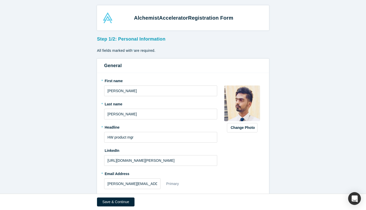
click at [113, 207] on div "Save & Continue" at bounding box center [183, 202] width 172 height 16
click at [115, 202] on button "Save & Continue" at bounding box center [115, 201] width 37 height 9
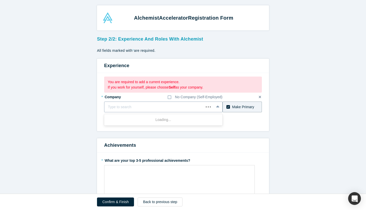
click at [131, 106] on div at bounding box center [154, 107] width 92 height 6
type input "oracle"
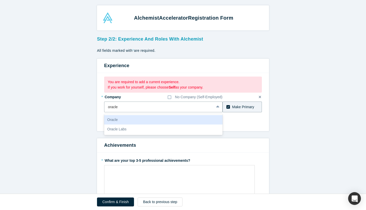
click at [131, 120] on div "Oracle" at bounding box center [163, 119] width 118 height 9
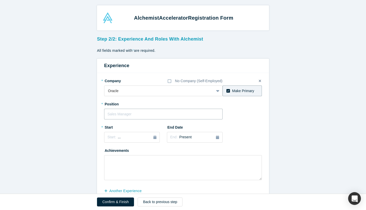
click at [136, 114] on input "text" at bounding box center [163, 114] width 118 height 11
type input "HW product mgr"
click at [139, 163] on textarea at bounding box center [183, 167] width 158 height 25
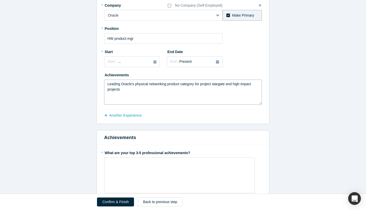
scroll to position [87, 0]
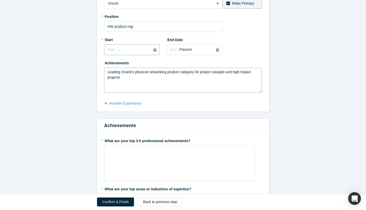
type textarea "Leading Oracle's physical networking product category for project stargate and …"
click at [153, 49] on icon "button" at bounding box center [154, 50] width 3 height 4
click at [109, 62] on button "Previous Year" at bounding box center [106, 63] width 5 height 5
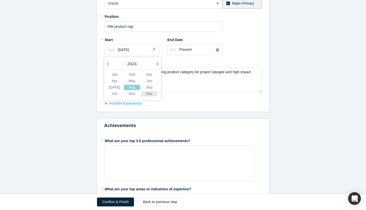
click at [150, 94] on div "Dec" at bounding box center [149, 93] width 16 height 5
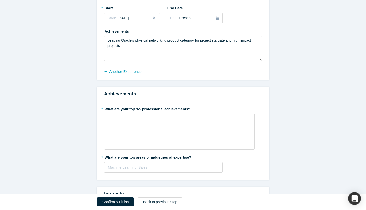
scroll to position [126, 0]
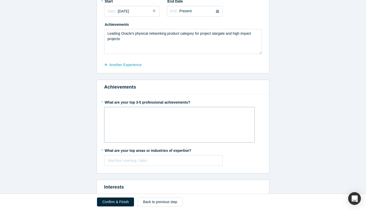
click at [142, 131] on div "rdw-wrapper" at bounding box center [179, 125] width 150 height 36
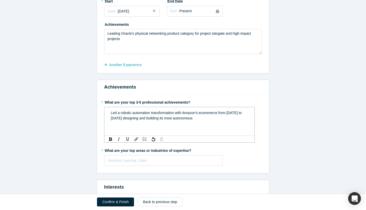
click at [157, 119] on span "Led a robotic automation transformation with Amazon's ecommerce from [DATE] to …" at bounding box center [177, 115] width 132 height 9
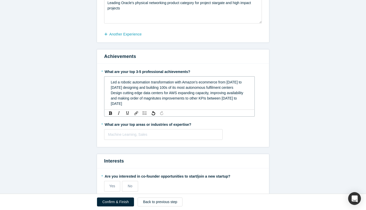
scroll to position [165, 0]
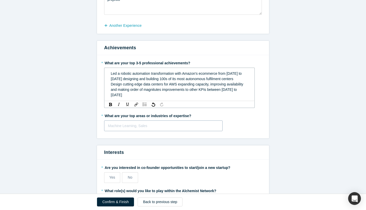
click at [151, 123] on div at bounding box center [163, 126] width 111 height 6
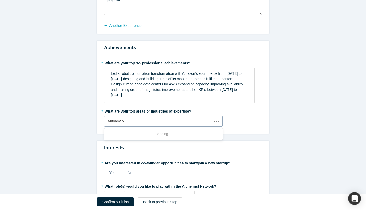
type input "autoamtion"
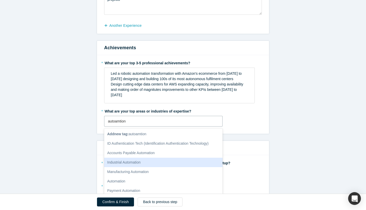
click at [127, 164] on div "Industrial Automation" at bounding box center [163, 162] width 118 height 9
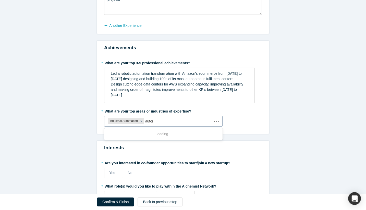
type input "automa"
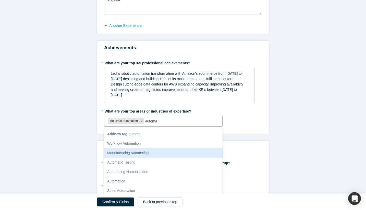
click at [135, 154] on div "Manufacturing Automation" at bounding box center [163, 152] width 118 height 9
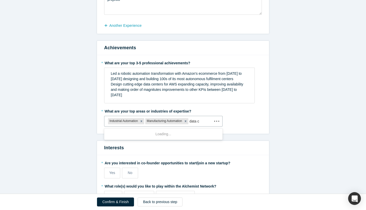
type input "data ce"
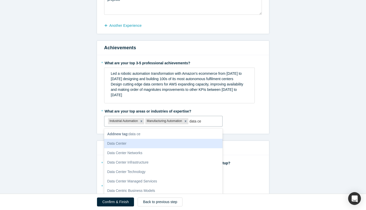
click at [125, 147] on div "Data Center" at bounding box center [163, 143] width 118 height 9
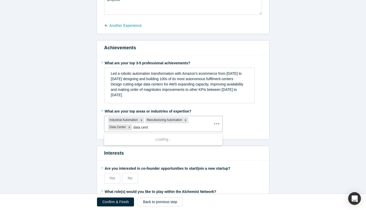
type input "data cente"
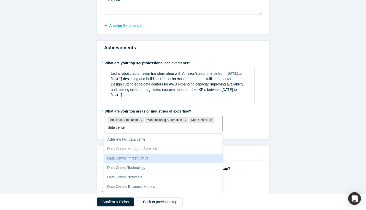
click at [129, 161] on div "Data Center Infrastructure" at bounding box center [163, 158] width 118 height 9
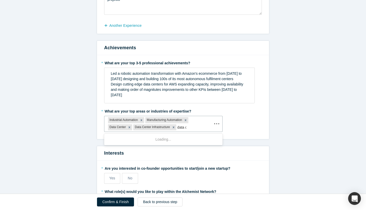
type input "data cen"
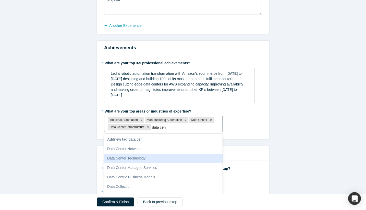
click at [129, 160] on div "Data Center Technology" at bounding box center [163, 158] width 118 height 9
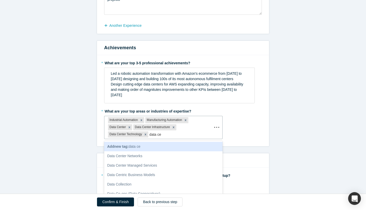
type input "data cen"
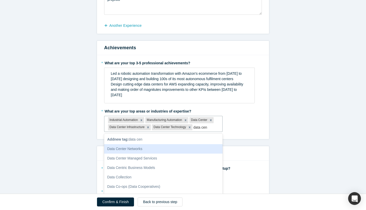
click at [137, 152] on div "Data Center Networks" at bounding box center [163, 148] width 118 height 9
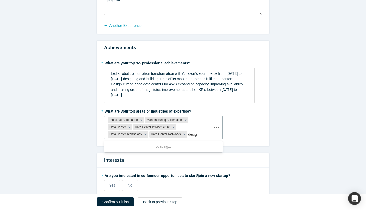
type input "design"
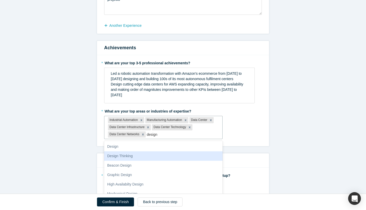
click at [133, 156] on div "Design Thinking" at bounding box center [163, 155] width 118 height 9
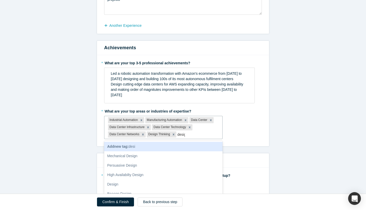
type input "design"
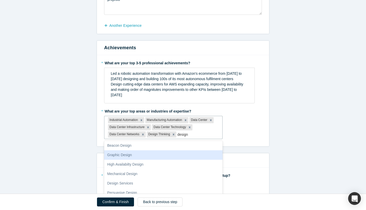
scroll to position [11, 0]
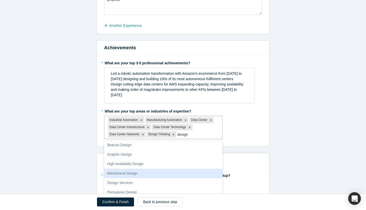
click at [131, 172] on div "Mechanical Design" at bounding box center [163, 173] width 118 height 9
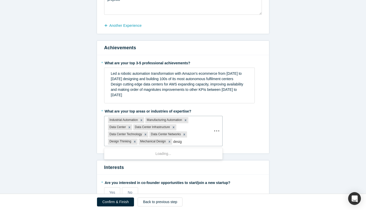
type input "design"
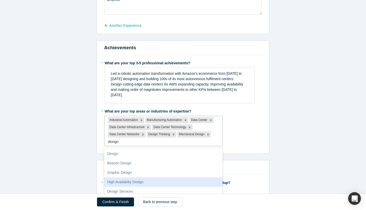
click at [134, 180] on div "High Availabilty Design" at bounding box center [163, 181] width 118 height 9
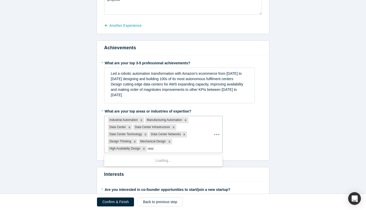
type input "resil"
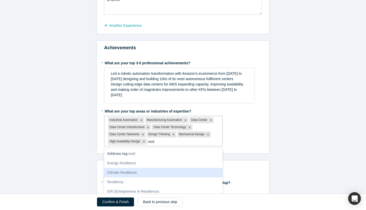
click at [146, 172] on div "Climate Resilience" at bounding box center [163, 172] width 118 height 9
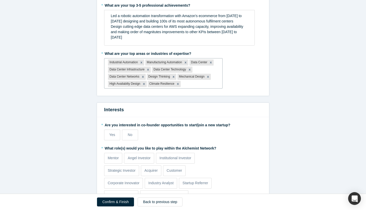
scroll to position [233, 0]
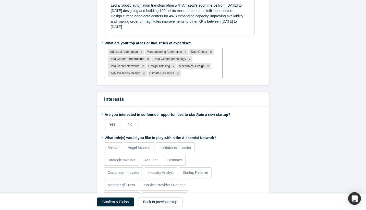
click at [110, 124] on span "Yes" at bounding box center [112, 124] width 6 height 4
click at [0, 0] on input "Yes" at bounding box center [0, 0] width 0 height 0
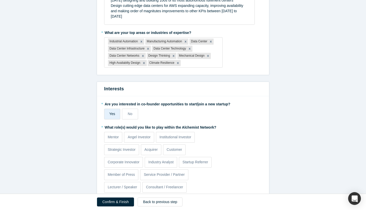
scroll to position [271, 0]
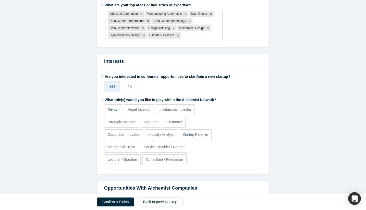
click at [113, 110] on p "Mentor" at bounding box center [113, 109] width 11 height 5
click at [0, 0] on input "Mentor" at bounding box center [0, 0] width 0 height 0
click at [133, 135] on p "Corporate Innovator" at bounding box center [124, 134] width 32 height 5
click at [0, 0] on input "Corporate Innovator" at bounding box center [0, 0] width 0 height 0
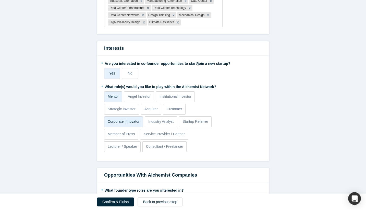
scroll to position [285, 0]
click at [123, 149] on label "Lecturer / Speaker" at bounding box center [122, 146] width 36 height 11
click at [0, 0] on input "Lecturer / Speaker" at bounding box center [0, 0] width 0 height 0
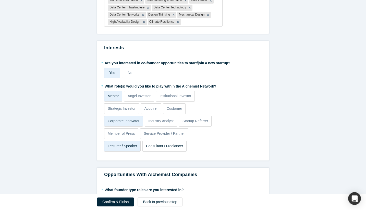
click at [164, 146] on p "Consultant / Freelancer" at bounding box center [164, 145] width 37 height 5
click at [0, 0] on input "Consultant / Freelancer" at bounding box center [0, 0] width 0 height 0
click at [143, 96] on p "Angel Investor" at bounding box center [139, 95] width 23 height 5
click at [0, 0] on input "Angel Investor" at bounding box center [0, 0] width 0 height 0
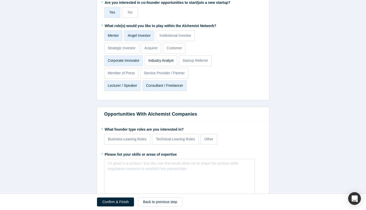
scroll to position [352, 0]
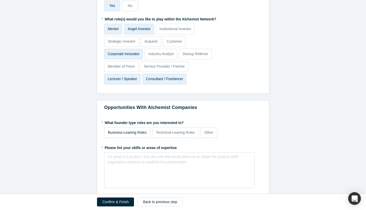
click at [137, 135] on p "Business-Leaning Roles" at bounding box center [127, 132] width 39 height 5
click at [0, 0] on input "Business-Leaning Roles" at bounding box center [0, 0] width 0 height 0
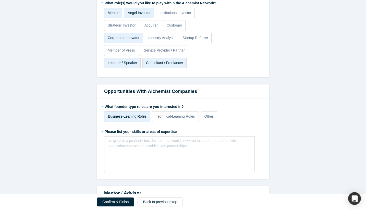
scroll to position [369, 0]
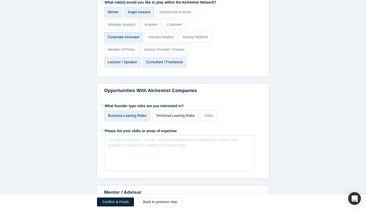
click at [165, 115] on p "Technical-Leaning Roles" at bounding box center [175, 115] width 39 height 5
click at [0, 0] on input "Technical-Leaning Roles" at bounding box center [0, 0] width 0 height 0
click at [165, 115] on p "Technical-Leaning Roles" at bounding box center [175, 115] width 39 height 5
click at [0, 0] on input "Technical-Leaning Roles" at bounding box center [0, 0] width 0 height 0
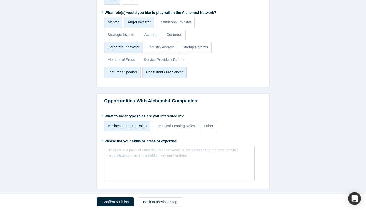
scroll to position [357, 0]
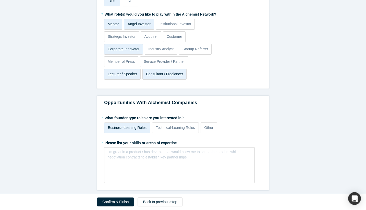
click at [127, 74] on p "Lecturer / Speaker" at bounding box center [122, 73] width 29 height 5
click at [0, 0] on input "Lecturer / Speaker" at bounding box center [0, 0] width 0 height 0
click at [127, 74] on p "Lecturer / Speaker" at bounding box center [122, 73] width 29 height 5
click at [0, 0] on input "Lecturer / Speaker" at bounding box center [0, 0] width 0 height 0
click at [162, 73] on p "Consultant / Freelancer" at bounding box center [164, 73] width 37 height 5
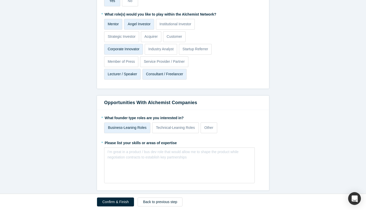
click at [0, 0] on input "Consultant / Freelancer" at bounding box center [0, 0] width 0 height 0
click at [162, 73] on p "Consultant / Freelancer" at bounding box center [164, 73] width 37 height 5
click at [0, 0] on input "Consultant / Freelancer" at bounding box center [0, 0] width 0 height 0
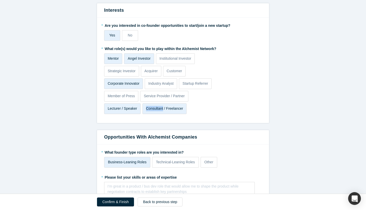
scroll to position [322, 0]
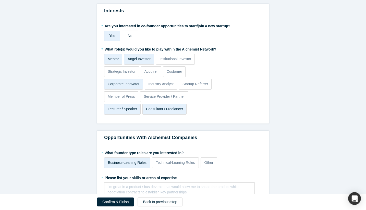
click at [132, 36] on span "No" at bounding box center [130, 36] width 5 height 4
click at [0, 0] on input "No" at bounding box center [0, 0] width 0 height 0
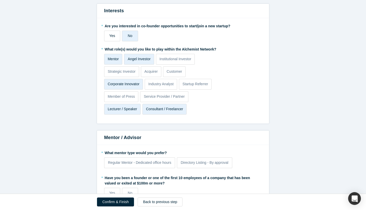
click at [115, 36] on span "Yes" at bounding box center [112, 36] width 6 height 4
click at [0, 0] on input "Yes" at bounding box center [0, 0] width 0 height 0
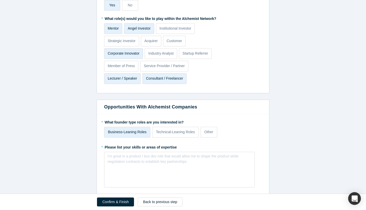
scroll to position [353, 0]
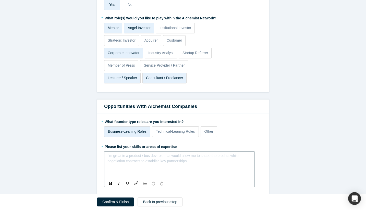
click at [154, 159] on div "rdw-editor" at bounding box center [179, 157] width 137 height 5
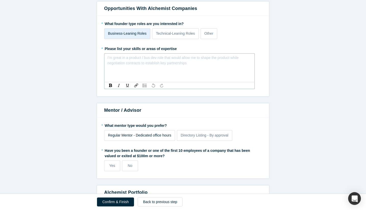
scroll to position [456, 0]
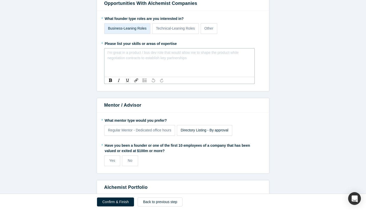
click at [195, 133] on label "Directory Listing - By approval" at bounding box center [204, 130] width 55 height 11
click at [0, 0] on input "Directory Listing - By approval" at bounding box center [0, 0] width 0 height 0
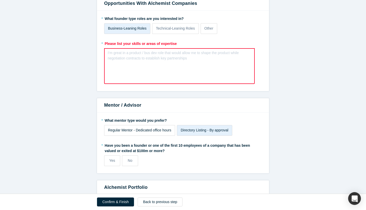
click at [144, 133] on label "Regular Mentor - Dedicated office hours" at bounding box center [139, 130] width 71 height 11
click at [0, 0] on input "Regular Mentor - Dedicated office hours" at bounding box center [0, 0] width 0 height 0
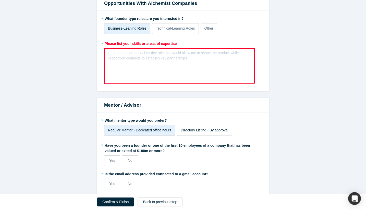
click at [199, 132] on span "Directory Listing - By approval" at bounding box center [205, 130] width 48 height 4
click at [0, 0] on input "Directory Listing - By approval" at bounding box center [0, 0] width 0 height 0
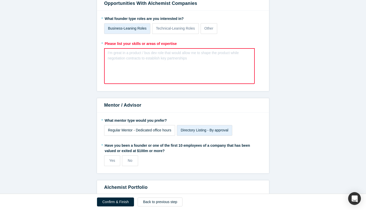
click at [145, 135] on label "Regular Mentor - Dedicated office hours" at bounding box center [139, 130] width 71 height 11
click at [0, 0] on input "Regular Mentor - Dedicated office hours" at bounding box center [0, 0] width 0 height 0
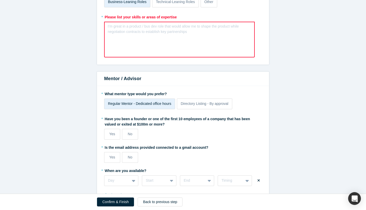
scroll to position [486, 0]
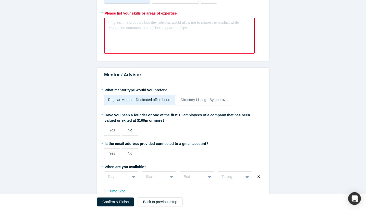
click at [133, 130] on label "No" at bounding box center [130, 130] width 16 height 11
click at [0, 0] on input "No" at bounding box center [0, 0] width 0 height 0
click at [110, 154] on span "Yes" at bounding box center [112, 153] width 6 height 4
click at [0, 0] on input "Yes" at bounding box center [0, 0] width 0 height 0
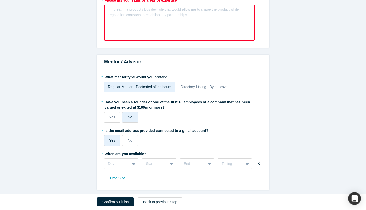
scroll to position [502, 0]
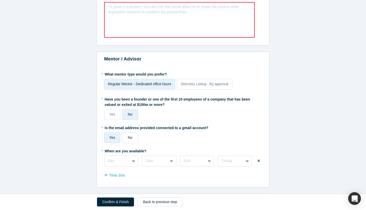
click at [133, 139] on label "No" at bounding box center [130, 137] width 16 height 11
click at [0, 0] on input "No" at bounding box center [0, 0] width 0 height 0
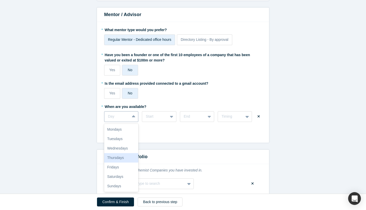
click at [133, 122] on div "Thursdays, 4 of 7. 7 results available. Use Up and Down to choose options, pres…" at bounding box center [121, 116] width 34 height 11
click at [156, 133] on div "Time Slot" at bounding box center [183, 131] width 158 height 8
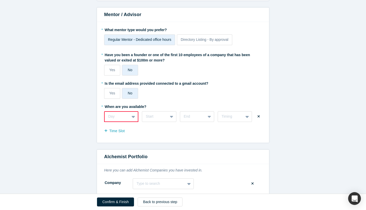
click at [133, 115] on icon at bounding box center [133, 116] width 3 height 5
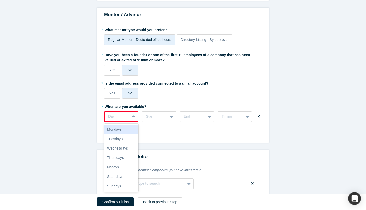
click at [125, 129] on div "Mondays" at bounding box center [121, 129] width 34 height 9
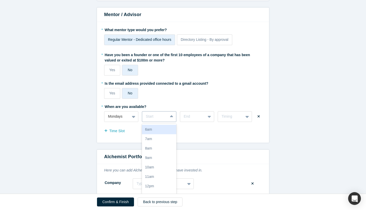
scroll to position [555, 0]
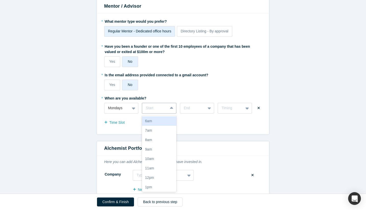
click at [167, 113] on div "6am, 1 of 17. 17 results available. Use Up and Down to choose options, press En…" at bounding box center [159, 108] width 34 height 11
click at [158, 148] on div "9am" at bounding box center [159, 149] width 34 height 9
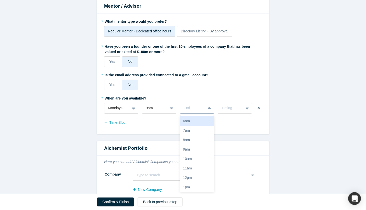
click at [210, 111] on div at bounding box center [210, 108] width 8 height 9
click at [197, 181] on div "9pm" at bounding box center [197, 181] width 34 height 9
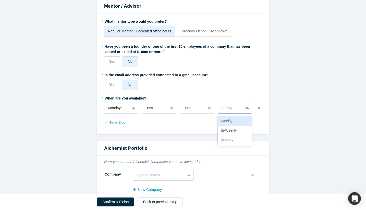
click at [240, 108] on div "Timing" at bounding box center [230, 108] width 25 height 6
click at [236, 121] on div "Weekly" at bounding box center [235, 120] width 34 height 9
click at [111, 124] on button "Time Slot" at bounding box center [117, 122] width 26 height 9
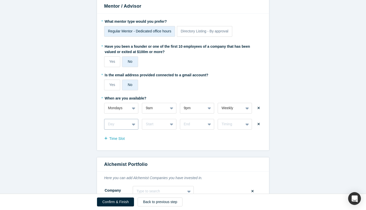
scroll to position [563, 0]
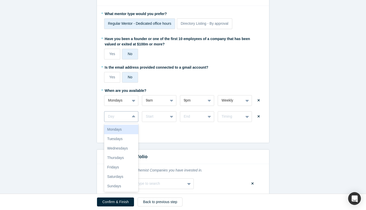
click at [130, 122] on div "Mondays, 1 of 7. 7 results available. Use Up and Down to choose options, press …" at bounding box center [121, 116] width 34 height 11
click at [128, 173] on div "Saturdays" at bounding box center [121, 176] width 34 height 9
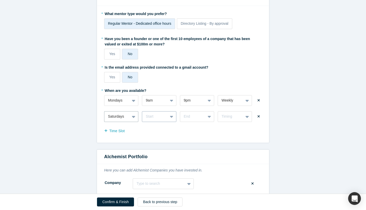
scroll to position [571, 0]
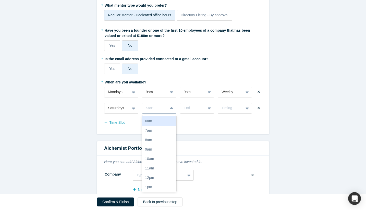
click at [173, 113] on div "6am, 1 of 17. 17 results available. Use Up and Down to choose options, press En…" at bounding box center [159, 108] width 34 height 11
click at [162, 149] on div "9am" at bounding box center [159, 149] width 34 height 9
click at [208, 108] on icon at bounding box center [209, 108] width 3 height 2
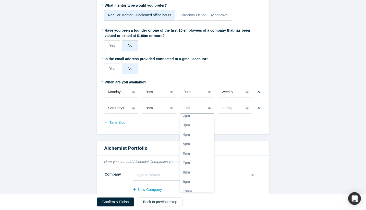
scroll to position [86, 0]
click at [195, 175] on div "9pm" at bounding box center [197, 176] width 34 height 9
click at [236, 111] on div "Timing" at bounding box center [235, 108] width 34 height 11
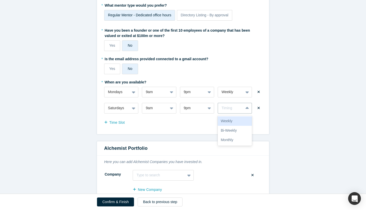
click at [232, 120] on div "Weekly" at bounding box center [235, 120] width 34 height 9
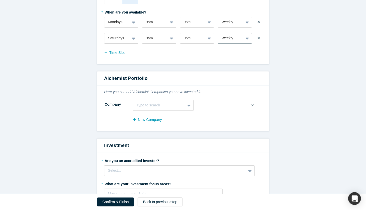
scroll to position [650, 0]
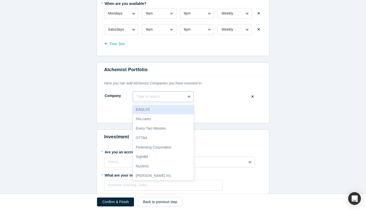
click at [169, 96] on div at bounding box center [158, 96] width 45 height 6
click at [208, 97] on div "Company EAGLYS, 1 of 10. 10 results available. Use Up and Down to choose option…" at bounding box center [183, 96] width 158 height 11
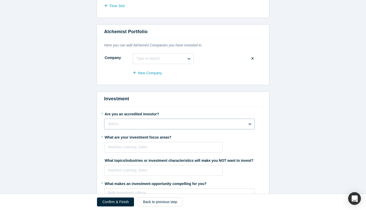
scroll to position [703, 0]
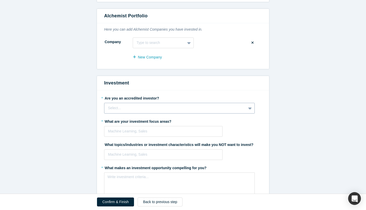
click at [157, 113] on div "Select..." at bounding box center [179, 108] width 150 height 11
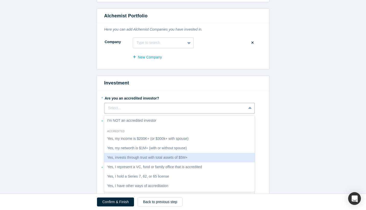
scroll to position [9, 0]
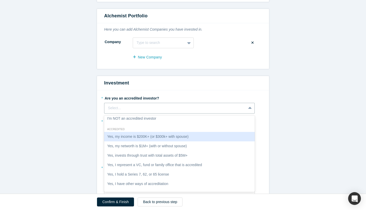
click at [179, 138] on div "Yes, my income is $200K+ (or $300k+ with spouse)" at bounding box center [179, 136] width 150 height 9
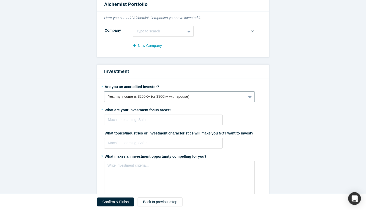
scroll to position [717, 0]
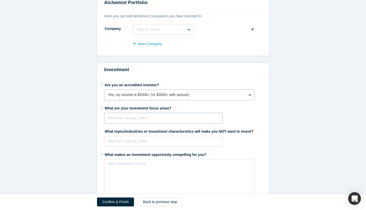
click at [149, 121] on div at bounding box center [163, 118] width 111 height 6
type input "tech"
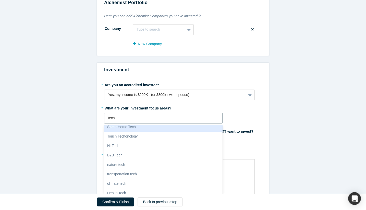
scroll to position [0, 0]
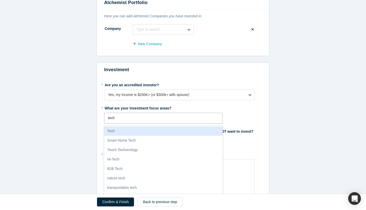
click at [132, 131] on div "Tech" at bounding box center [163, 130] width 118 height 9
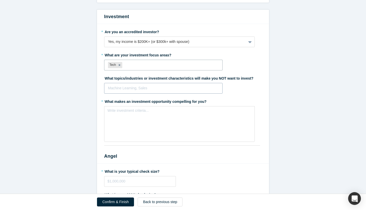
scroll to position [770, 0]
click at [134, 125] on div "Write investment criteria..." at bounding box center [179, 124] width 150 height 36
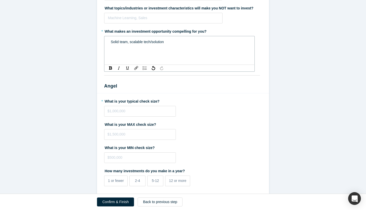
scroll to position [842, 0]
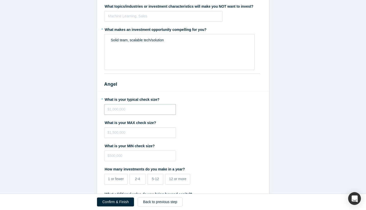
click at [129, 112] on input "tel" at bounding box center [140, 109] width 72 height 11
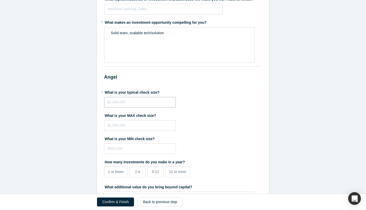
scroll to position [856, 0]
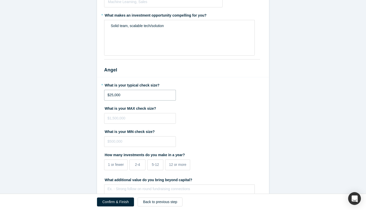
type input "$25,000"
click at [180, 112] on div "What is your MAX check size?" at bounding box center [183, 114] width 158 height 20
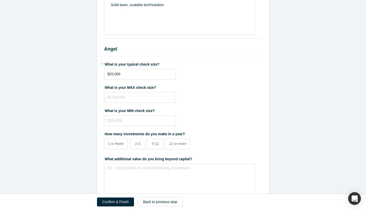
scroll to position [881, 0]
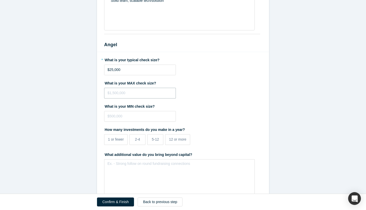
click at [141, 93] on input "tel" at bounding box center [140, 93] width 72 height 11
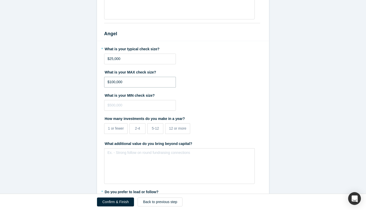
scroll to position [893, 0]
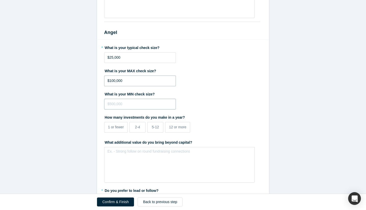
type input "$100,000"
click at [142, 104] on input "tel" at bounding box center [140, 104] width 72 height 11
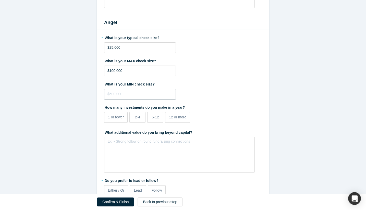
scroll to position [913, 0]
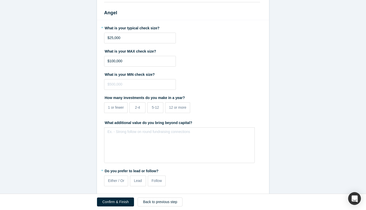
click at [149, 99] on label "How many investments do you make in a year?" at bounding box center [183, 96] width 158 height 7
click at [141, 109] on label "2-4" at bounding box center [137, 107] width 16 height 11
click at [0, 0] on input "2-4" at bounding box center [0, 0] width 0 height 0
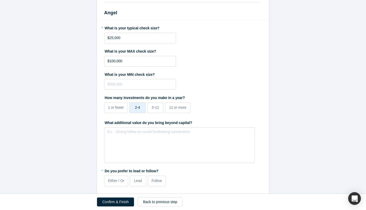
scroll to position [921, 0]
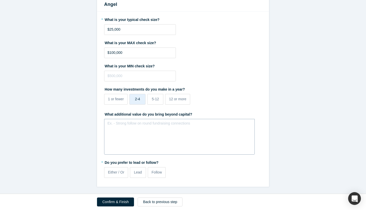
click at [141, 133] on div "Ex. - Strong follow on round fundraising connections" at bounding box center [179, 137] width 150 height 36
click at [156, 173] on span "Follow" at bounding box center [156, 172] width 10 height 4
click at [0, 0] on input "Follow" at bounding box center [0, 0] width 0 height 0
click at [116, 202] on button "Confirm & Finish" at bounding box center [115, 201] width 37 height 9
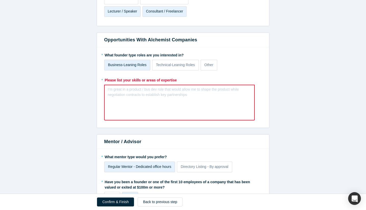
scroll to position [457, 0]
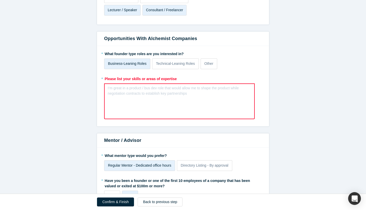
click at [145, 100] on div "I’m great in a product / bus dev role that would allow me to shape the product …" at bounding box center [179, 101] width 150 height 36
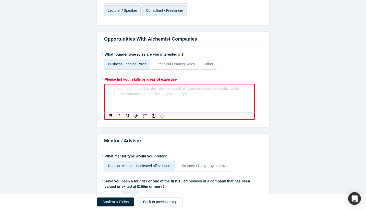
scroll to position [421, 0]
click at [168, 66] on p "Technical-Leaning Roles" at bounding box center [175, 63] width 39 height 5
click at [0, 0] on input "Technical-Leaning Roles" at bounding box center [0, 0] width 0 height 0
click at [168, 65] on p "Technical-Leaning Roles" at bounding box center [175, 63] width 39 height 5
click at [0, 0] on input "Technical-Leaning Roles" at bounding box center [0, 0] width 0 height 0
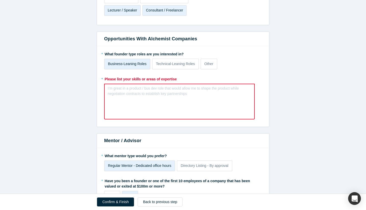
click at [136, 95] on div "I’m great in a product / bus dev role that would allow me to shape the product …" at bounding box center [179, 91] width 143 height 11
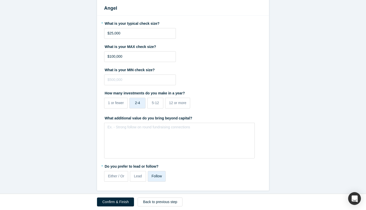
scroll to position [921, 0]
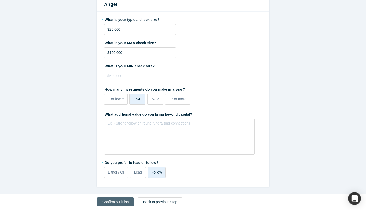
click at [106, 205] on button "Confirm & Finish" at bounding box center [115, 201] width 37 height 9
